Goal: Task Accomplishment & Management: Manage account settings

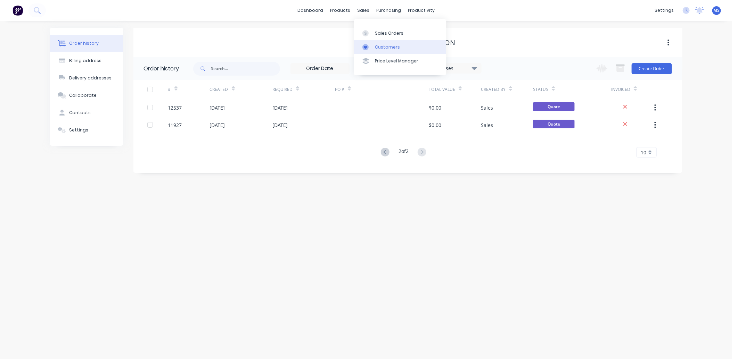
click at [385, 46] on div "Customers" at bounding box center [387, 47] width 25 height 6
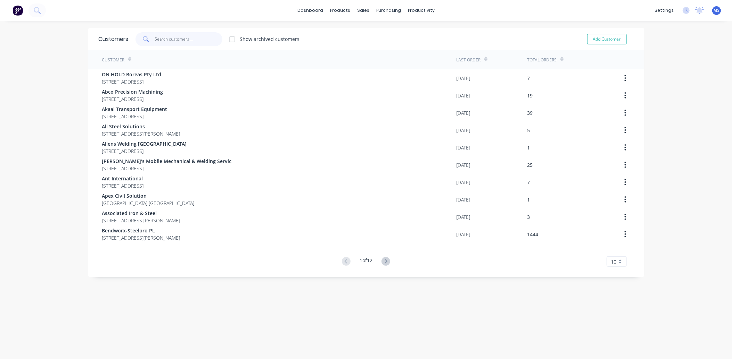
click at [168, 33] on input "text" at bounding box center [189, 39] width 68 height 14
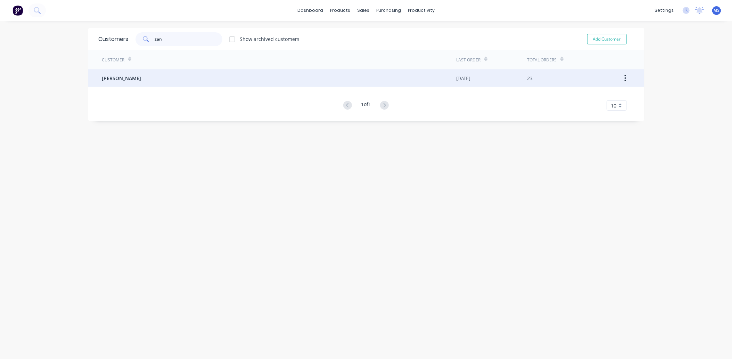
type input "zan"
click at [165, 82] on div "[PERSON_NAME]" at bounding box center [279, 77] width 354 height 17
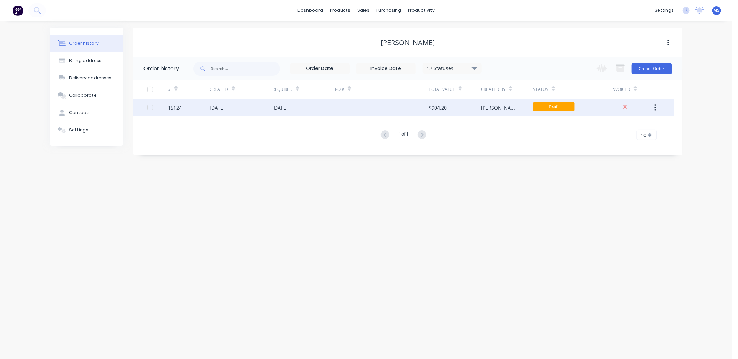
click at [231, 114] on div "[DATE]" at bounding box center [241, 107] width 63 height 17
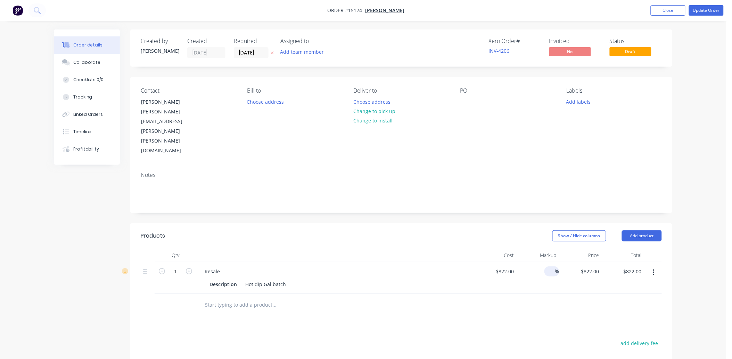
click at [549, 267] on input at bounding box center [551, 272] width 8 height 10
click at [550, 267] on input "200" at bounding box center [549, 272] width 12 height 10
type input "200"
type input "2466"
type input "$2,466.00"
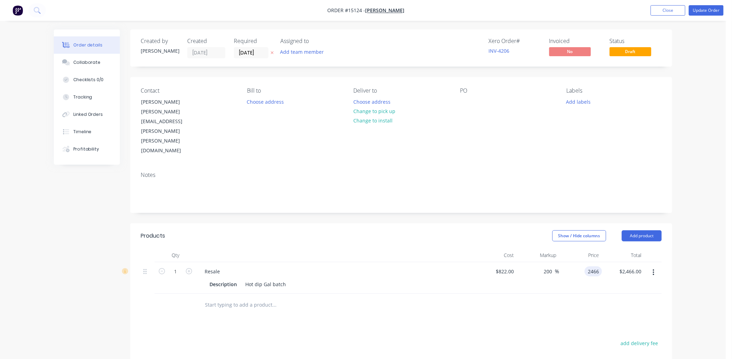
type input "$2,466.00"
click at [554, 267] on input "200" at bounding box center [549, 272] width 12 height 10
drag, startPoint x: 550, startPoint y: 234, endPoint x: 532, endPoint y: 238, distance: 18.5
click at [532, 263] on div "200 200 %" at bounding box center [538, 279] width 43 height 32
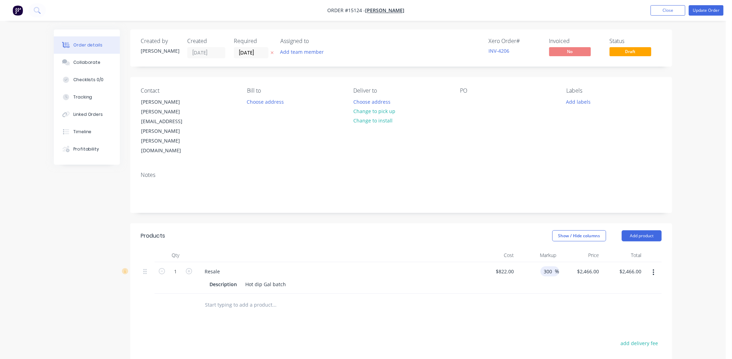
type input "300"
type input "3288"
type input "$3,288.00"
click at [464, 100] on div at bounding box center [465, 102] width 11 height 10
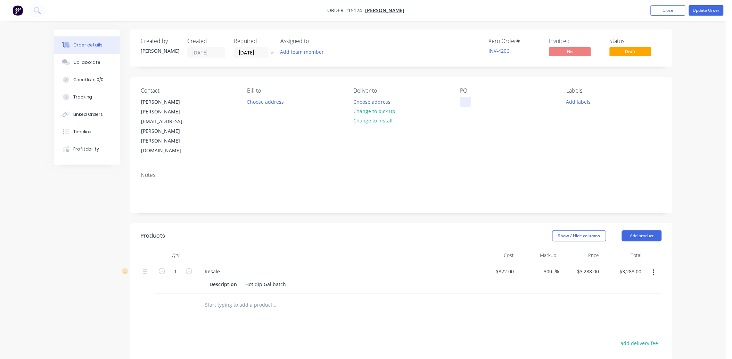
paste div
click at [376, 105] on button "Choose address" at bounding box center [372, 101] width 44 height 9
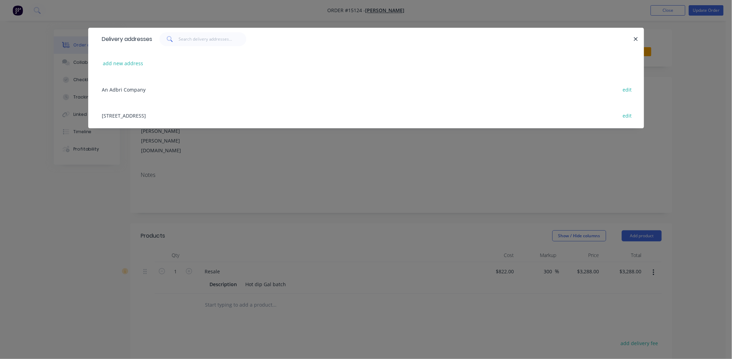
click at [135, 115] on div "[STREET_ADDRESS] edit" at bounding box center [366, 115] width 535 height 26
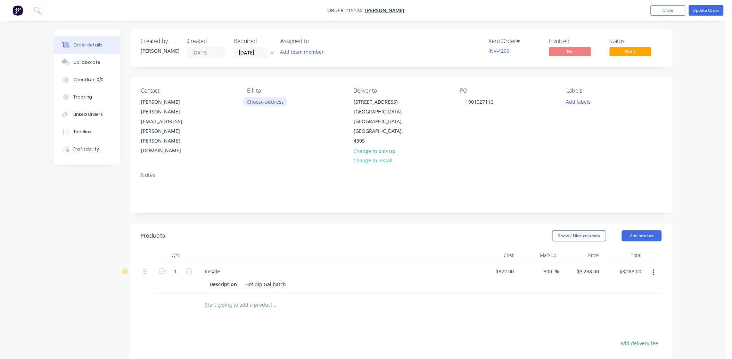
click at [266, 102] on button "Choose address" at bounding box center [265, 101] width 44 height 9
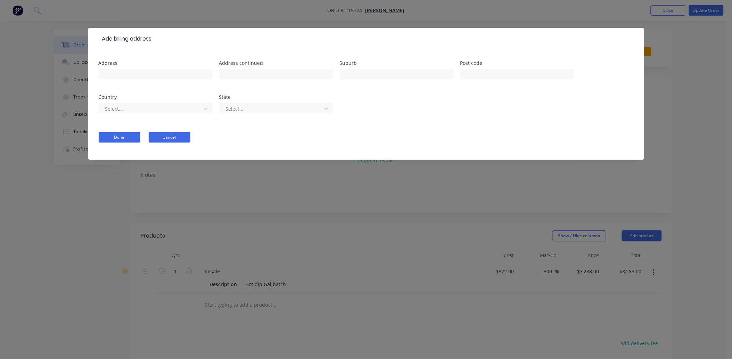
click at [178, 135] on button "Cancel" at bounding box center [170, 137] width 42 height 10
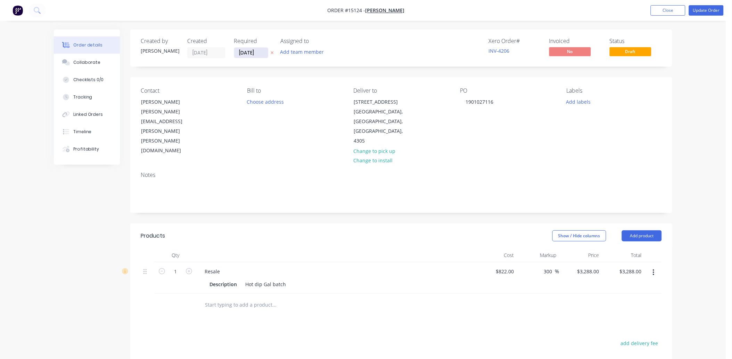
click at [255, 50] on input "[DATE]" at bounding box center [251, 53] width 34 height 10
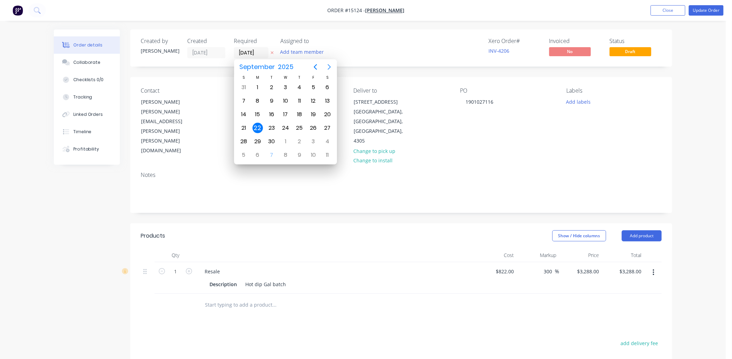
click at [330, 68] on icon "Next page" at bounding box center [329, 67] width 8 height 8
click at [272, 99] on div "7" at bounding box center [271, 101] width 10 height 10
type input "[DATE]"
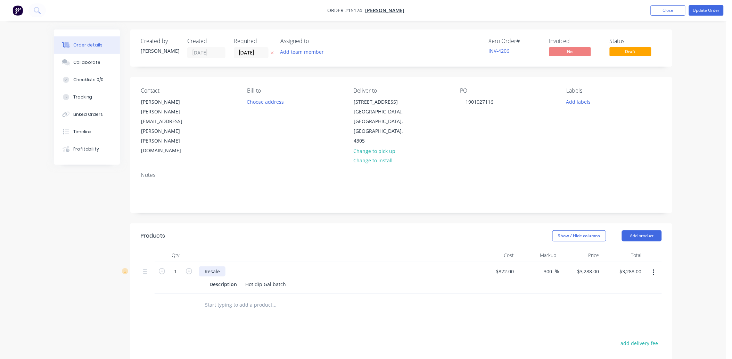
click at [222, 267] on div "Resale" at bounding box center [212, 272] width 26 height 10
drag, startPoint x: 222, startPoint y: 250, endPoint x: 199, endPoint y: 259, distance: 24.7
click at [199, 263] on div "Resale Description Hot dip Gal batch" at bounding box center [335, 279] width 278 height 32
click at [703, 9] on button "Update Order" at bounding box center [706, 10] width 35 height 10
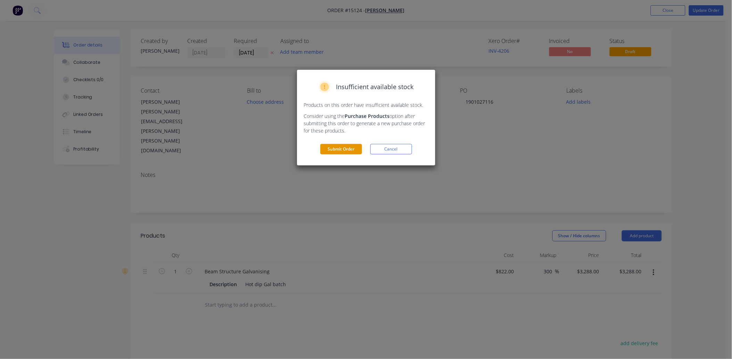
click at [342, 151] on button "Submit Order" at bounding box center [341, 149] width 42 height 10
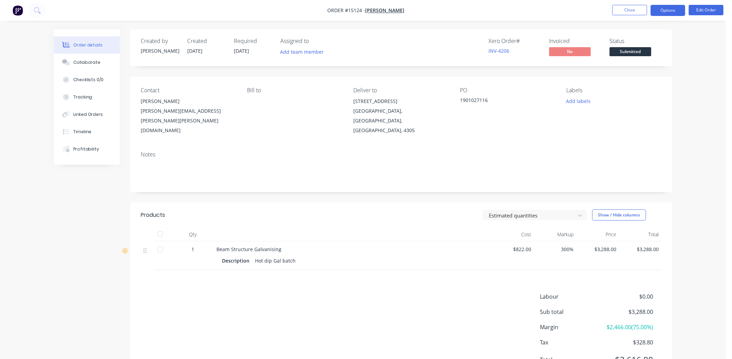
click at [679, 10] on button "Options" at bounding box center [667, 10] width 35 height 11
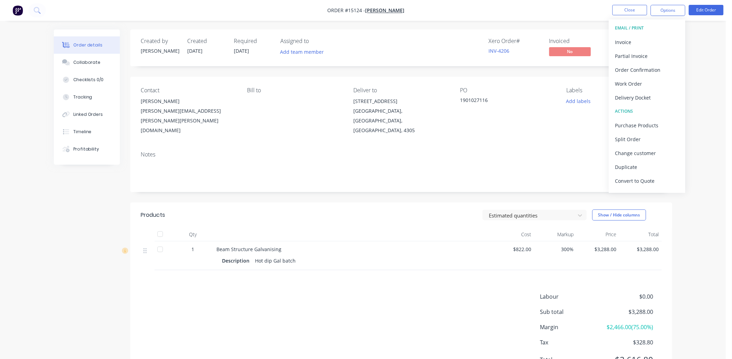
click at [550, 146] on div "Notes" at bounding box center [401, 169] width 542 height 47
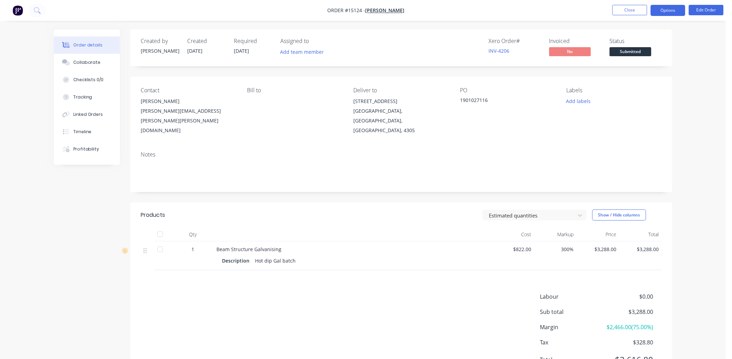
click at [671, 11] on button "Options" at bounding box center [667, 10] width 35 height 11
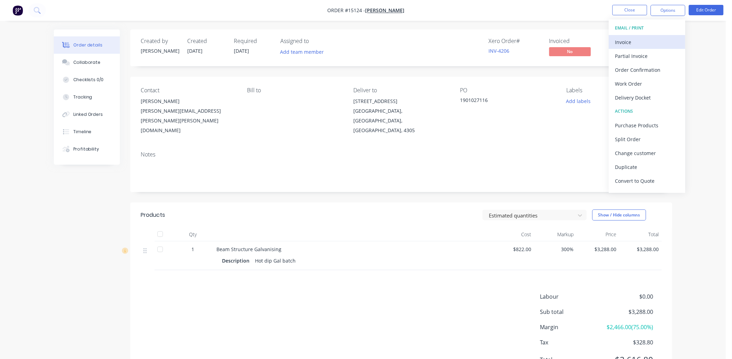
click at [658, 41] on div "Invoice" at bounding box center [647, 42] width 64 height 10
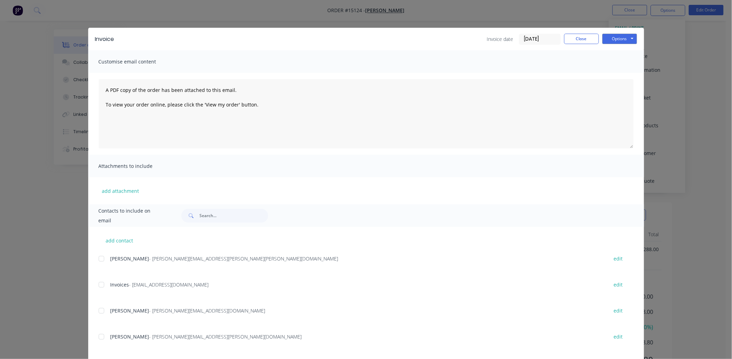
click at [97, 309] on div at bounding box center [101, 311] width 14 height 14
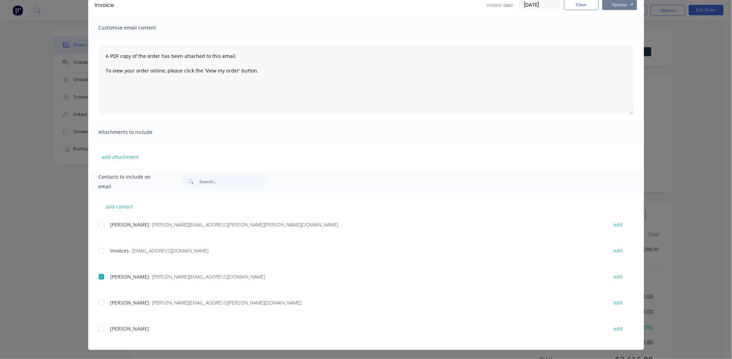
click at [624, 6] on button "Options" at bounding box center [619, 5] width 35 height 10
click at [626, 6] on button "Options" at bounding box center [619, 5] width 35 height 10
click at [583, 6] on button "Close" at bounding box center [581, 5] width 35 height 10
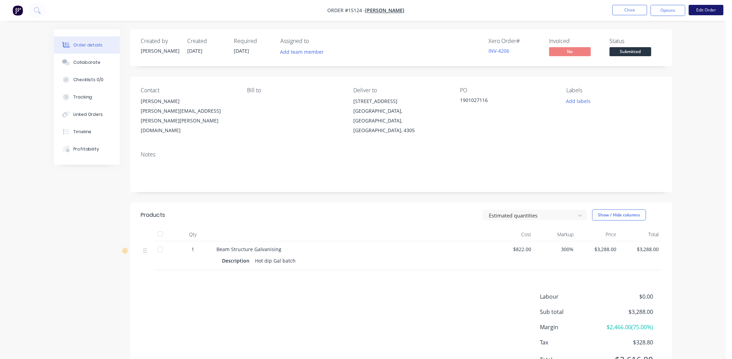
click at [700, 10] on button "Edit Order" at bounding box center [706, 10] width 35 height 10
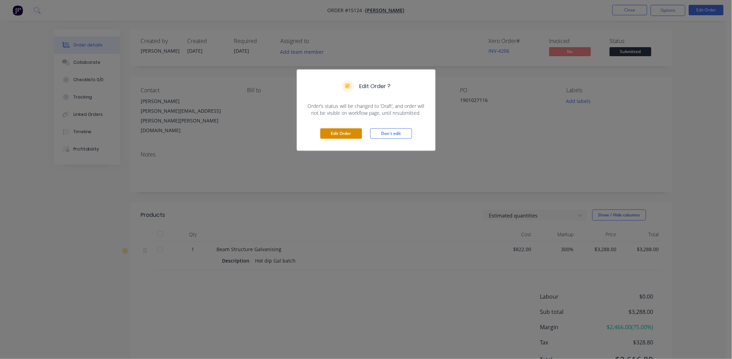
click at [348, 135] on button "Edit Order" at bounding box center [341, 133] width 42 height 10
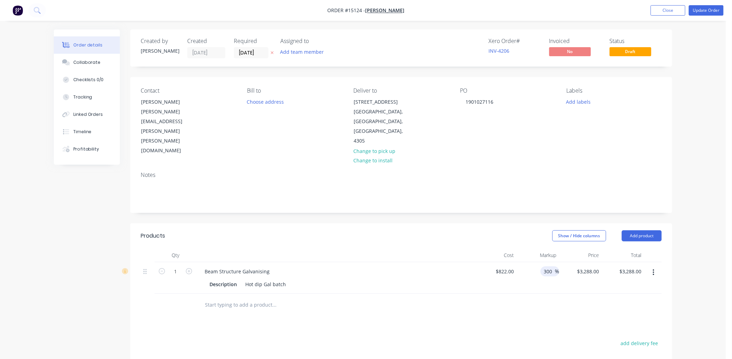
click at [551, 267] on input "300" at bounding box center [549, 272] width 12 height 10
drag, startPoint x: 551, startPoint y: 251, endPoint x: 547, endPoint y: 256, distance: 6.6
click at [547, 267] on input "300" at bounding box center [549, 272] width 12 height 10
type input "350"
type input "3699"
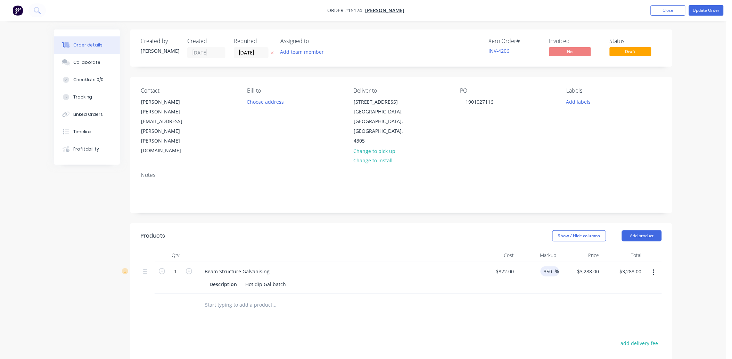
type input "$3,699.00"
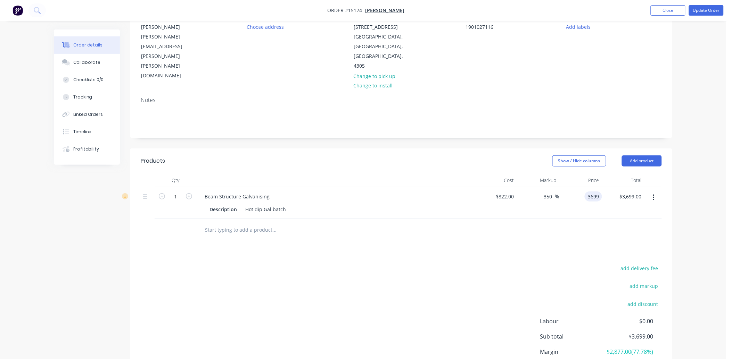
scroll to position [115, 0]
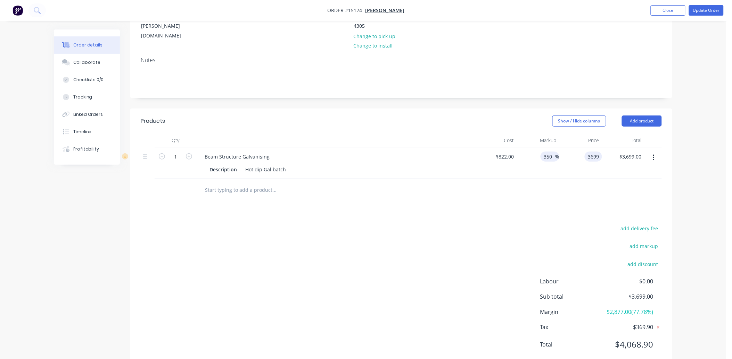
type input "$3,699.00"
click at [549, 152] on input "350" at bounding box center [549, 157] width 12 height 10
click at [554, 152] on input "350" at bounding box center [549, 157] width 12 height 10
type input "300"
type input "3288"
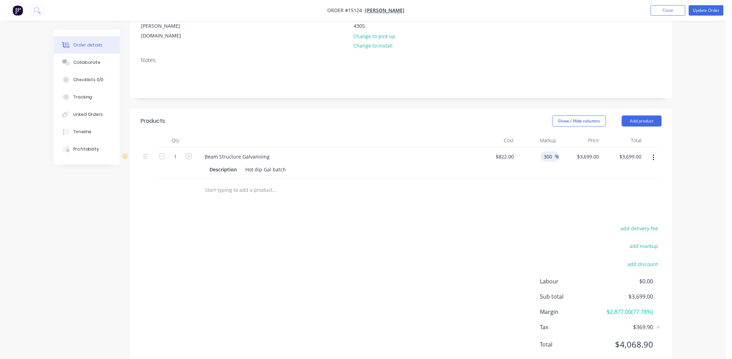
type input "$3,288.00"
click at [706, 13] on button "Update Order" at bounding box center [706, 10] width 35 height 10
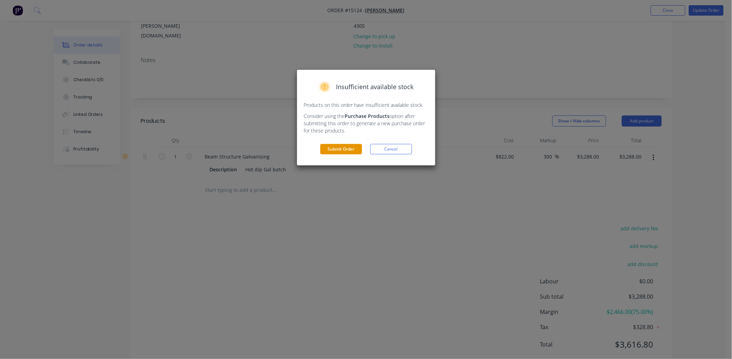
click at [352, 153] on button "Submit Order" at bounding box center [341, 149] width 42 height 10
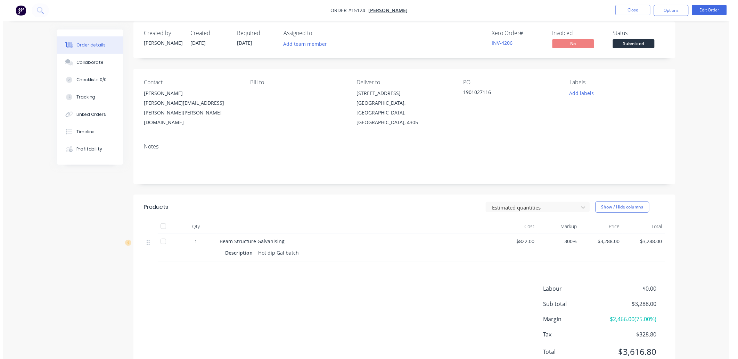
scroll to position [0, 0]
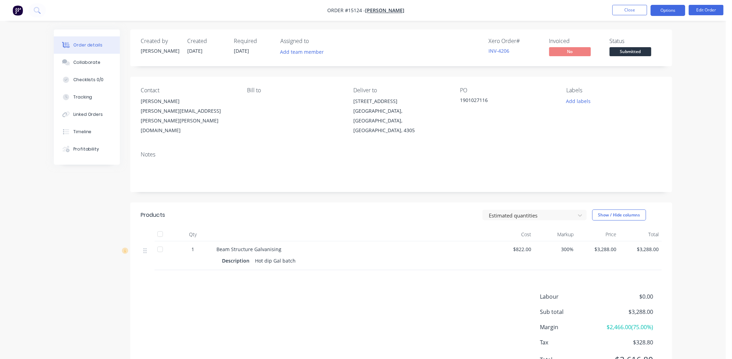
click at [667, 12] on button "Options" at bounding box center [667, 10] width 35 height 11
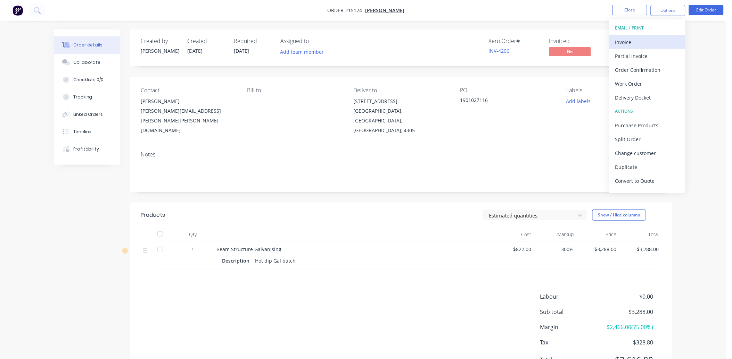
click at [652, 43] on div "Invoice" at bounding box center [647, 42] width 64 height 10
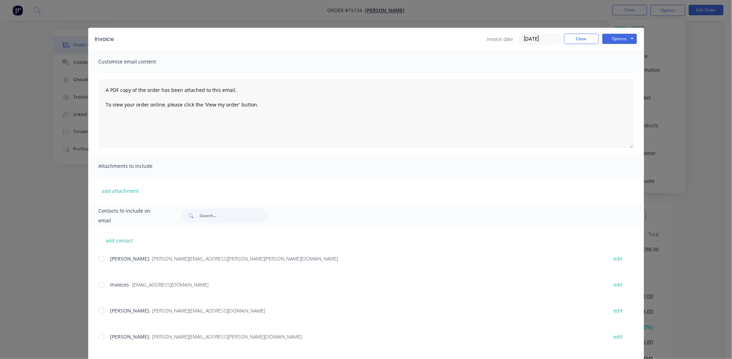
click at [100, 257] on div at bounding box center [101, 259] width 14 height 14
click at [98, 308] on div at bounding box center [101, 311] width 14 height 14
click at [99, 286] on div at bounding box center [101, 285] width 14 height 14
click at [99, 285] on div at bounding box center [101, 285] width 14 height 14
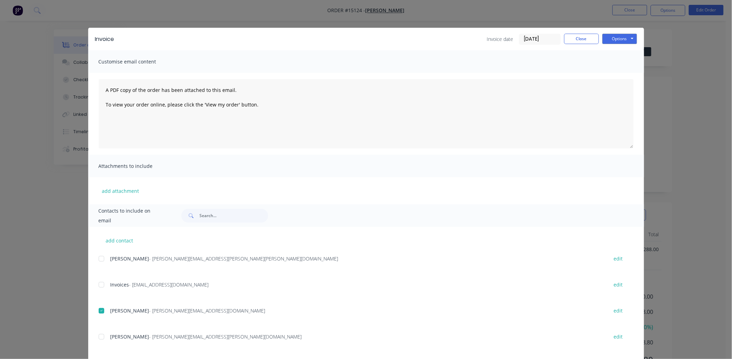
click at [98, 285] on div at bounding box center [101, 285] width 14 height 14
click at [624, 38] on button "Options" at bounding box center [619, 39] width 35 height 10
click at [627, 74] on button "Email" at bounding box center [624, 73] width 44 height 11
click at [571, 39] on button "Close" at bounding box center [581, 39] width 35 height 10
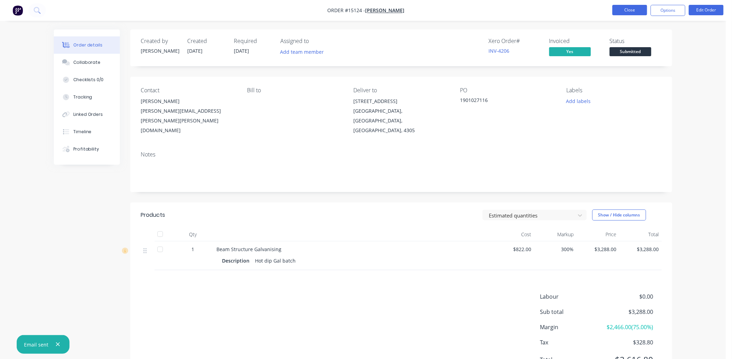
click at [634, 12] on button "Close" at bounding box center [629, 10] width 35 height 10
